Goal: Task Accomplishment & Management: Manage account settings

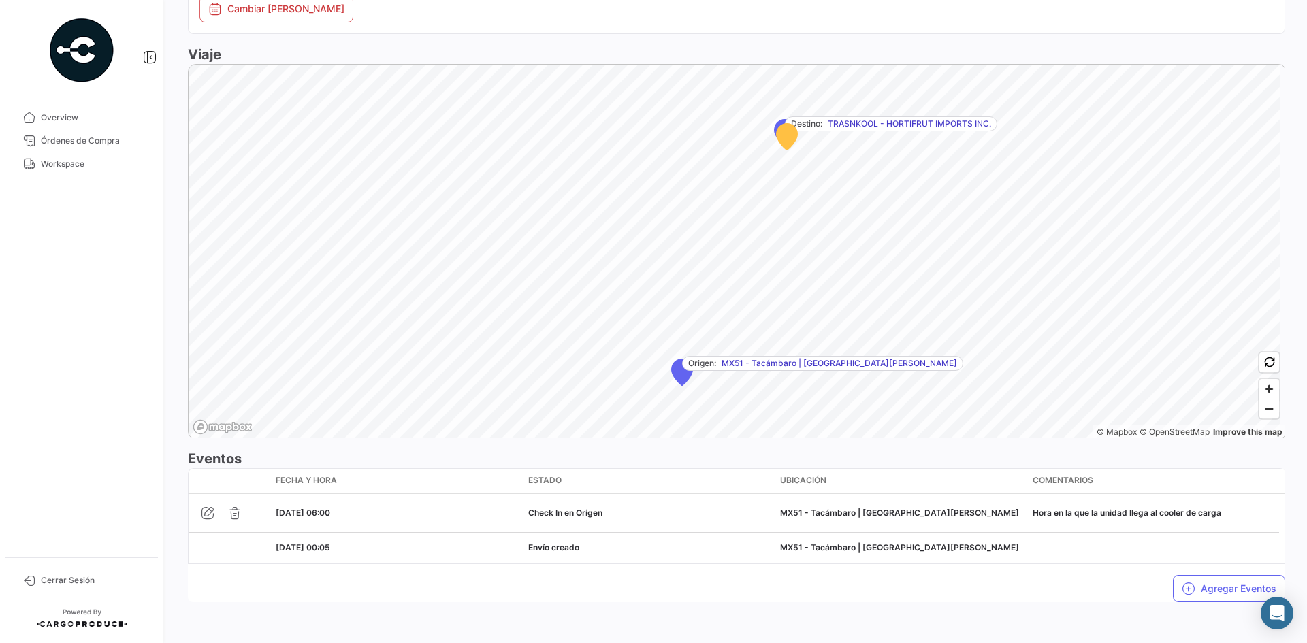
scroll to position [796, 0]
click at [1195, 592] on button "Agregar Eventos" at bounding box center [1229, 585] width 112 height 27
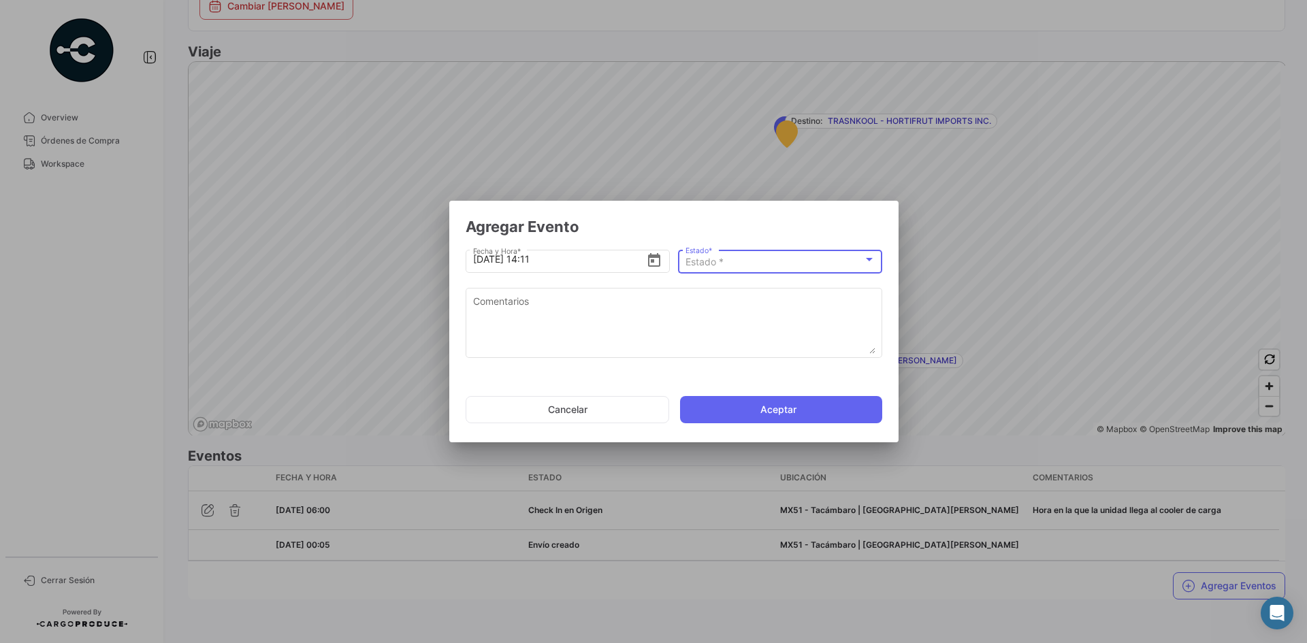
click at [772, 262] on div "Estado *" at bounding box center [774, 263] width 178 height 12
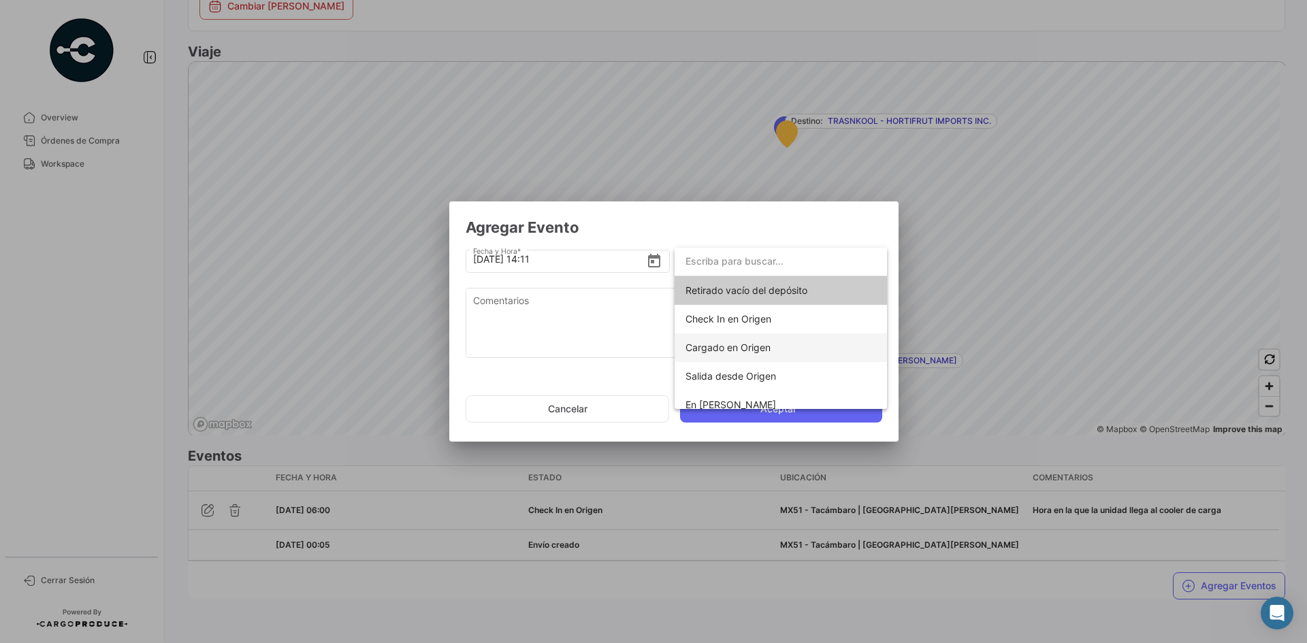
click at [745, 348] on span "Cargado en Origen" at bounding box center [727, 348] width 85 height 12
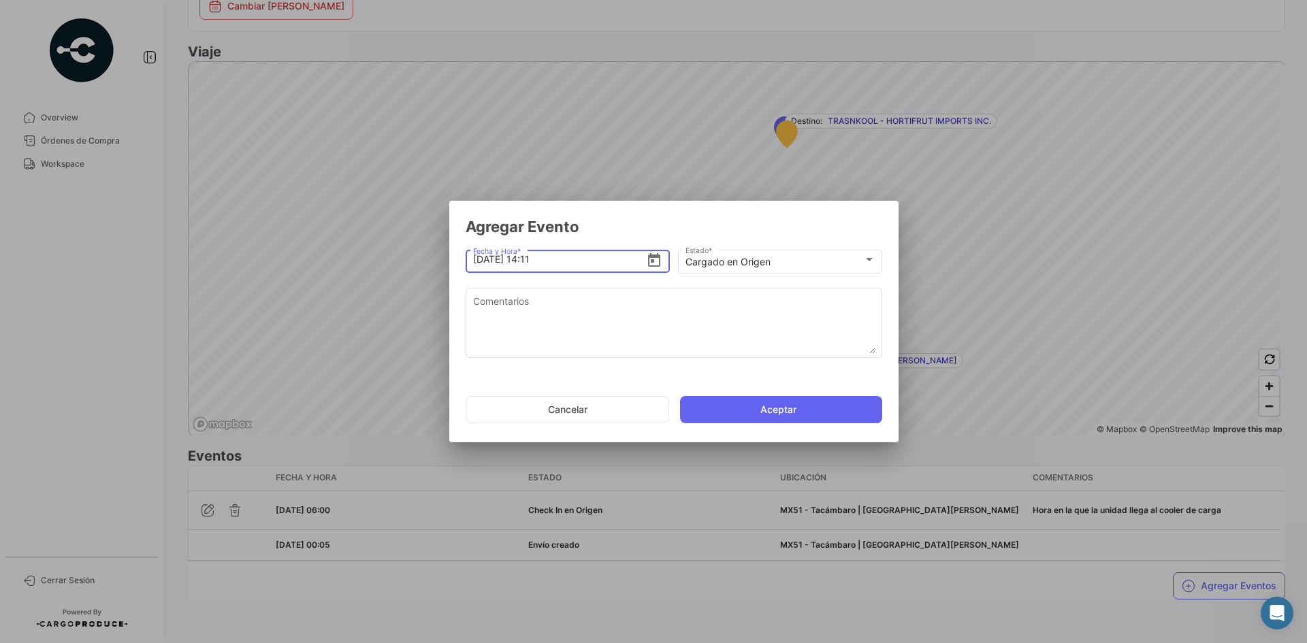
click at [529, 260] on input "[DATE] 14:11" at bounding box center [560, 259] width 174 height 48
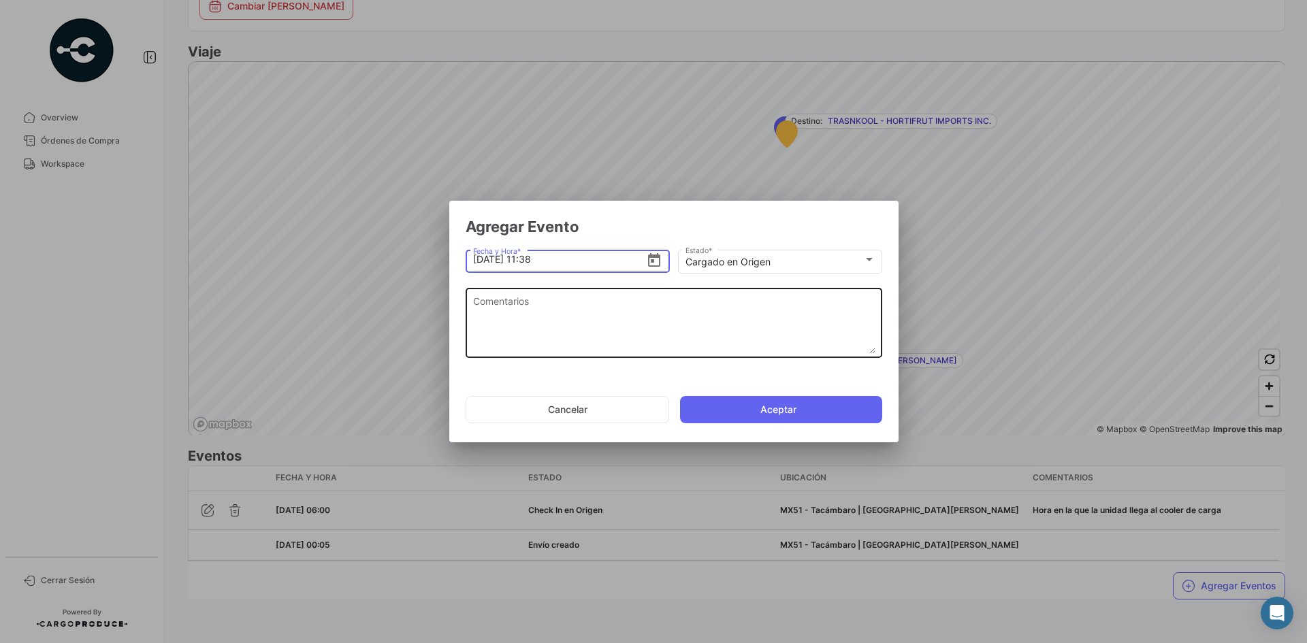
type input "[DATE] 11:38"
click at [523, 304] on textarea "Comentarios" at bounding box center [674, 324] width 402 height 60
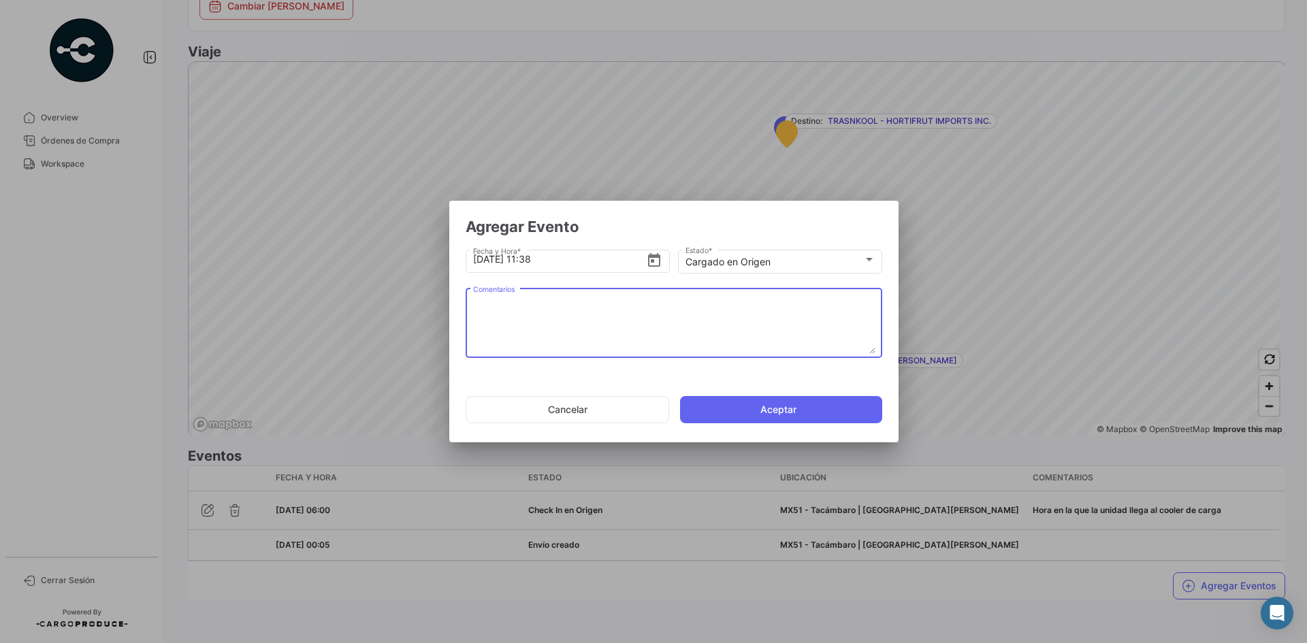
paste textarea "Hora en la que la unidad termina el proceso de carga"
type textarea "Hora en la que la unidad termina el proceso de carga"
click at [734, 412] on button "Aceptar" at bounding box center [781, 409] width 202 height 27
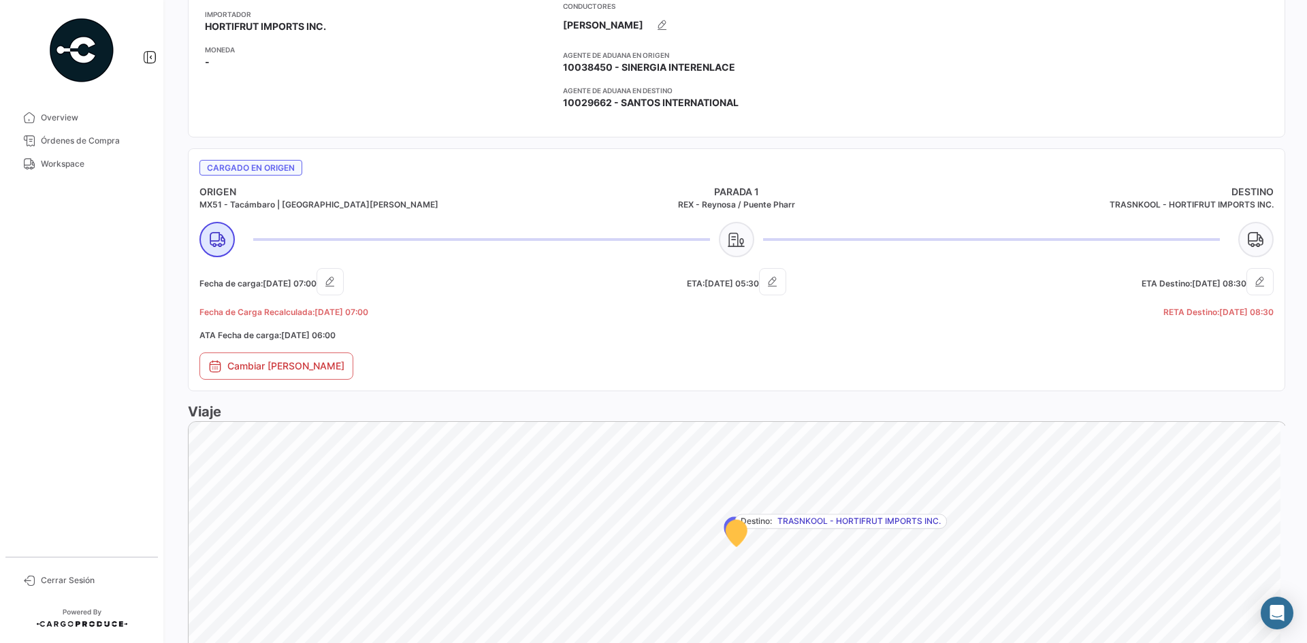
scroll to position [807, 0]
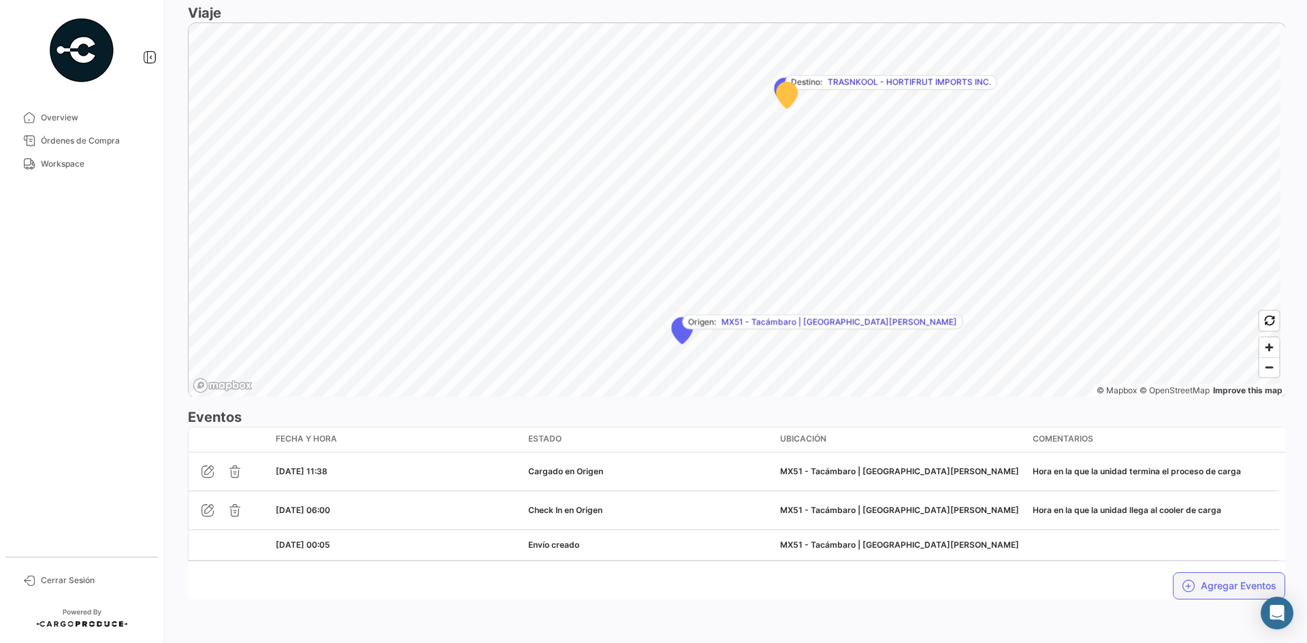
click at [1198, 587] on button "Agregar Eventos" at bounding box center [1229, 585] width 112 height 27
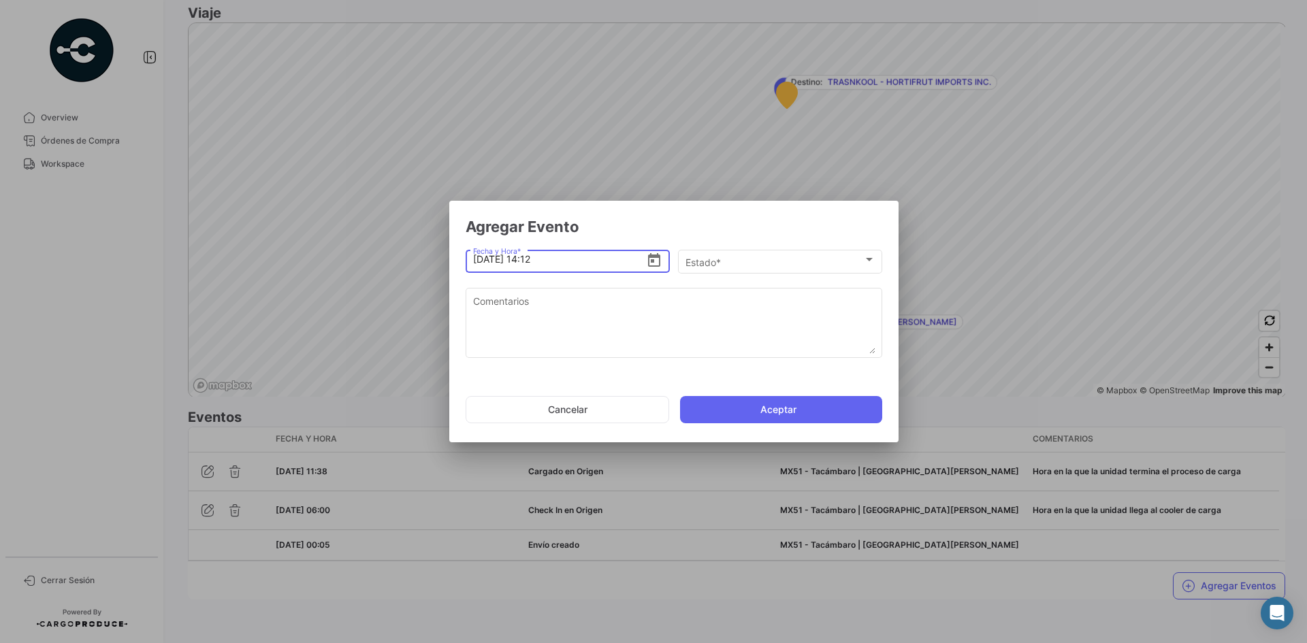
drag, startPoint x: 535, startPoint y: 259, endPoint x: 544, endPoint y: 258, distance: 9.0
click at [534, 259] on input "[DATE] 14:12" at bounding box center [560, 259] width 174 height 48
type input "[DATE] 11:43"
click at [764, 248] on div "Estado * Estado *" at bounding box center [780, 260] width 190 height 27
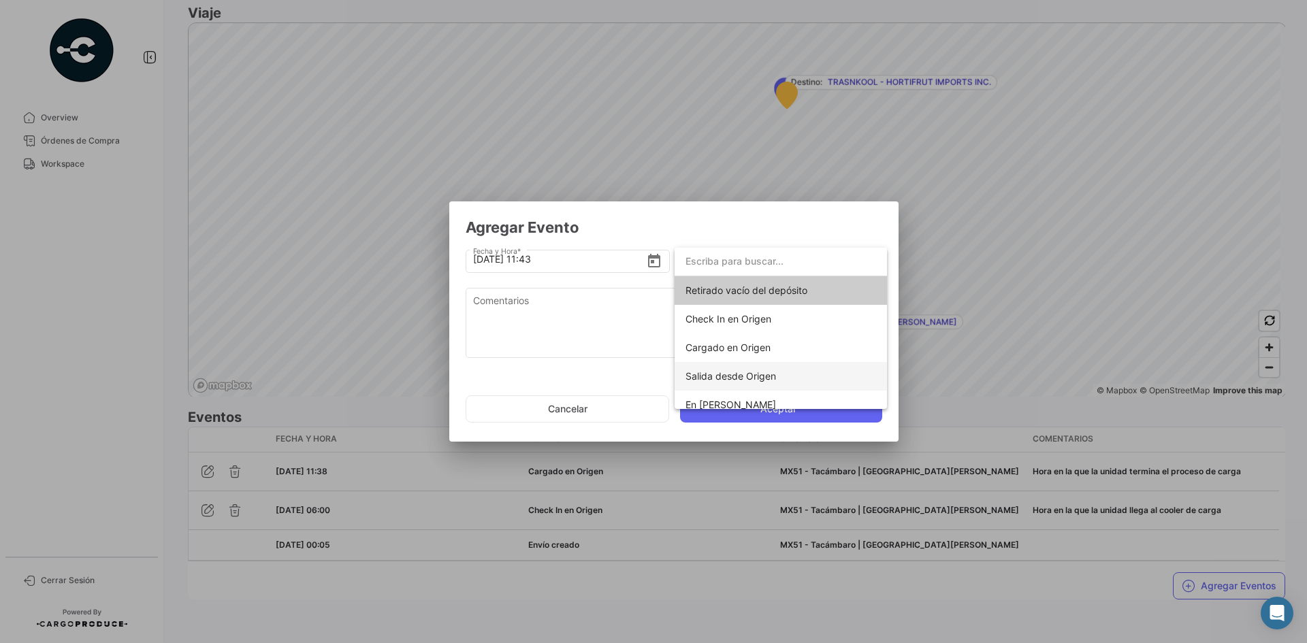
click at [760, 372] on span "Salida desde Origen" at bounding box center [730, 376] width 91 height 12
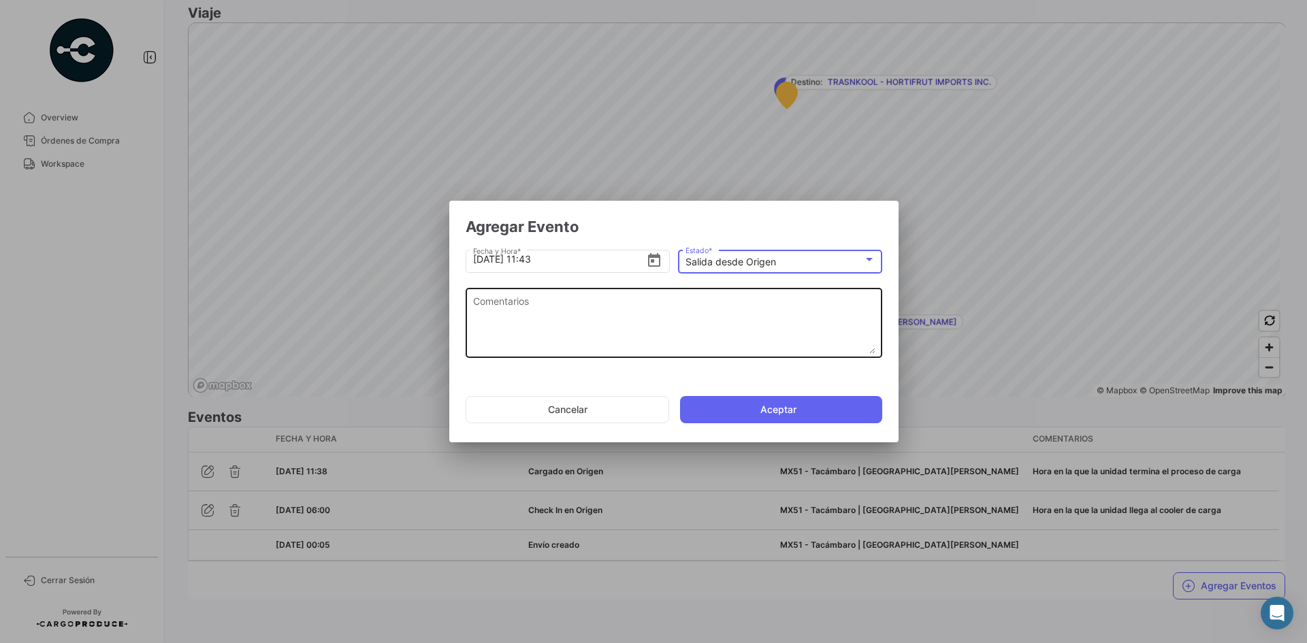
click at [603, 333] on textarea "Comentarios" at bounding box center [674, 324] width 402 height 60
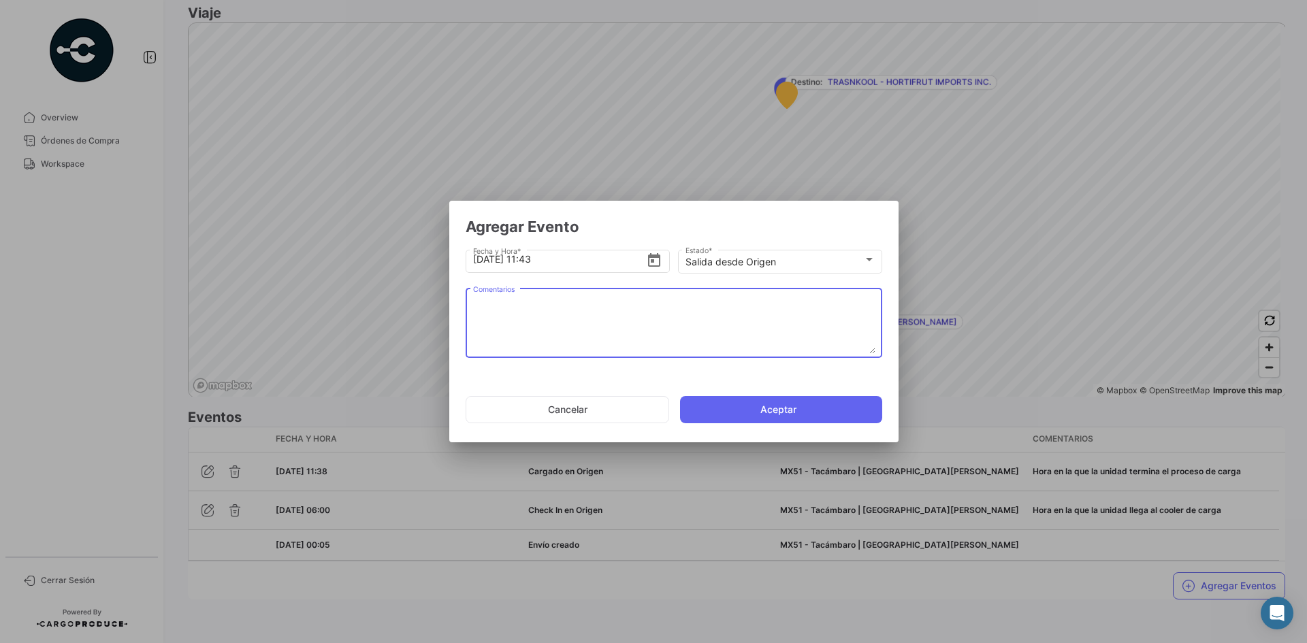
paste textarea "Hora en la que la unidad se retira del cooler"
type textarea "Hora en la que la unidad se retira del cooler"
click at [830, 421] on button "Aceptar" at bounding box center [781, 409] width 202 height 27
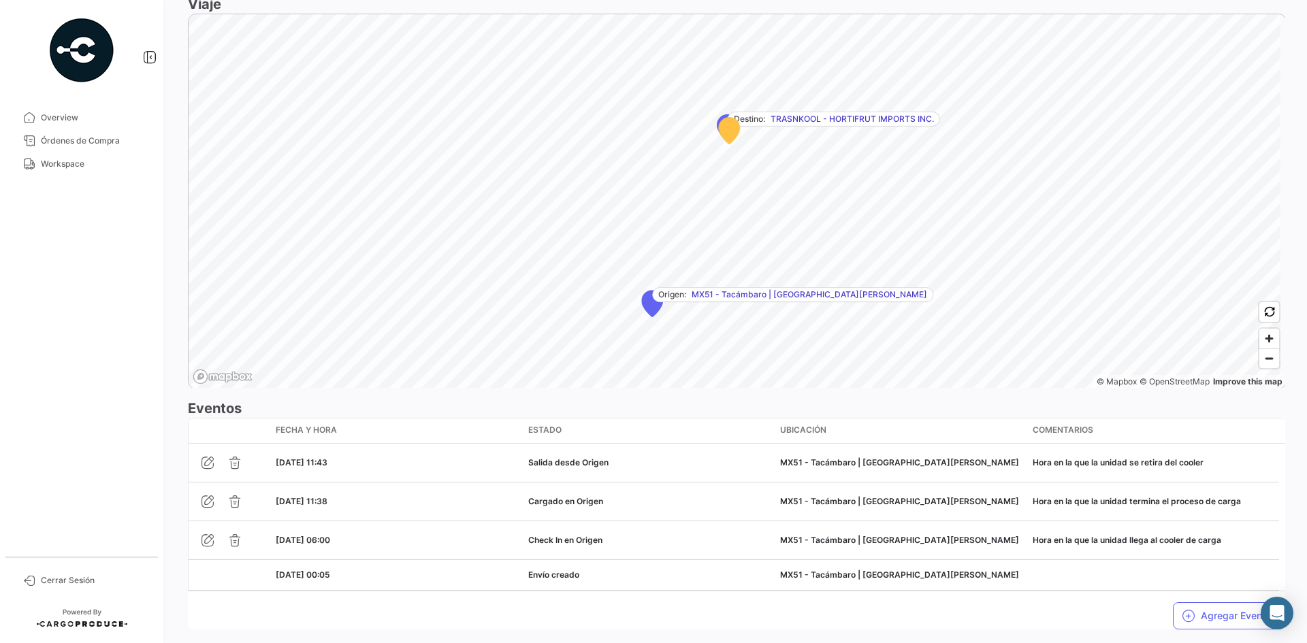
scroll to position [869, 0]
